Goal: Task Accomplishment & Management: Manage account settings

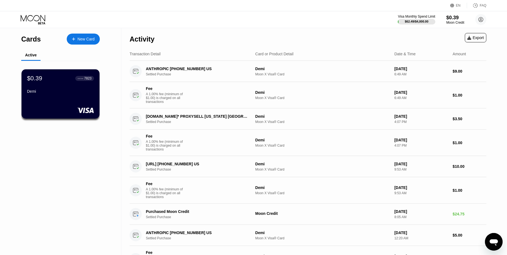
click at [357, 23] on div "Visa Monthly Spend Limit $62.49 / $4,000.00 $0.39 Moon Credit Midas touch [EMAI…" at bounding box center [253, 19] width 507 height 17
click at [302, 12] on div "Visa Monthly Spend Limit $62.49 / $4,000.00 $0.39 Moon Credit Midas touch [EMAI…" at bounding box center [253, 19] width 507 height 17
